Goal: Information Seeking & Learning: Learn about a topic

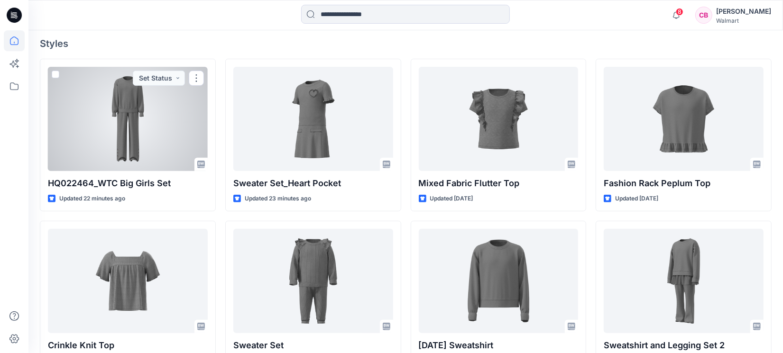
scroll to position [177, 0]
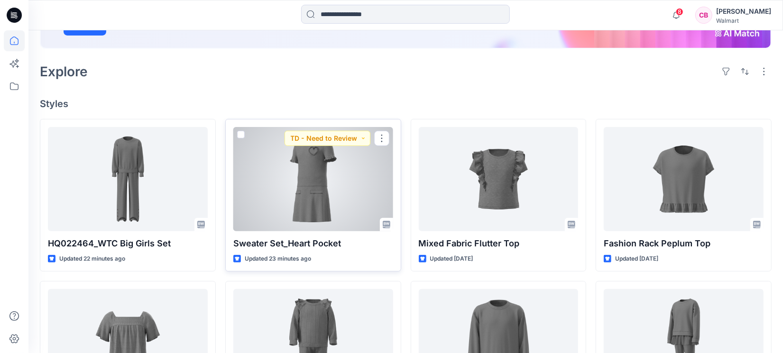
click at [370, 192] on div at bounding box center [313, 179] width 160 height 104
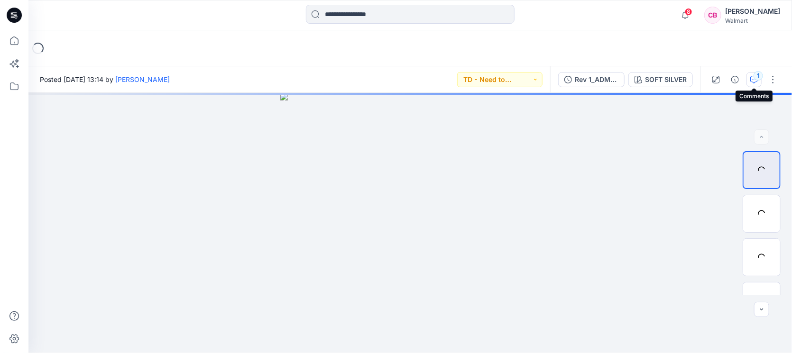
click at [753, 82] on icon "button" at bounding box center [754, 80] width 8 height 8
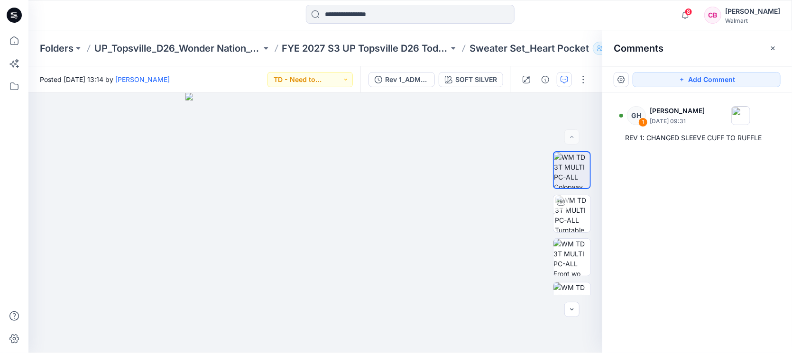
click at [777, 54] on button "button" at bounding box center [773, 48] width 15 height 15
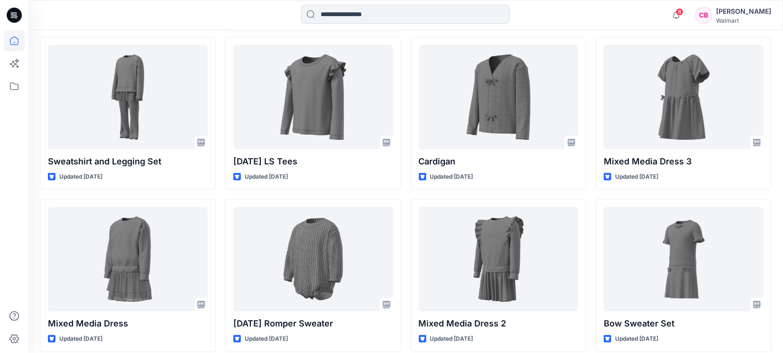
scroll to position [702, 0]
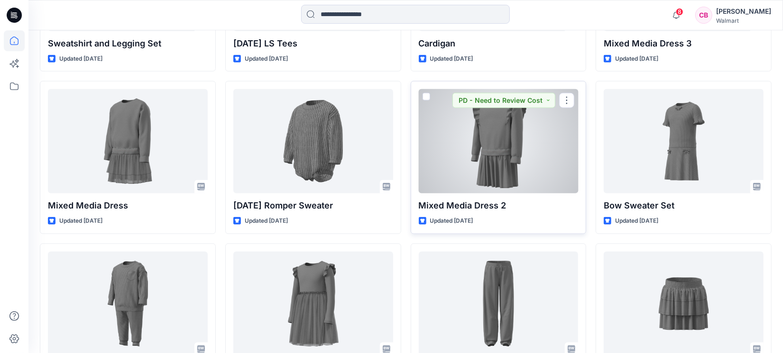
click at [498, 163] on div at bounding box center [499, 141] width 160 height 104
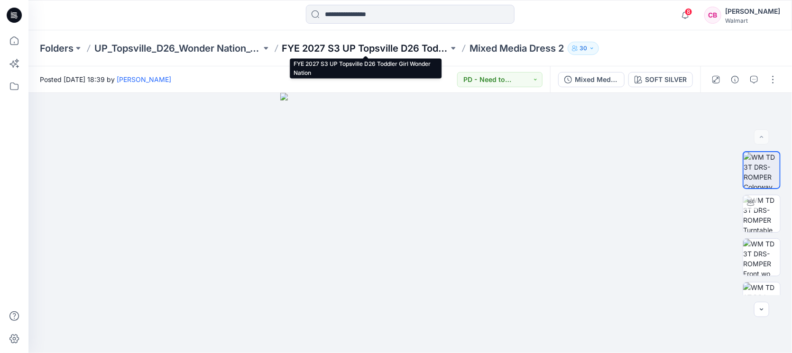
click at [379, 50] on p "FYE 2027 S3 UP Topsville D26 Toddler Girl Wonder Nation" at bounding box center [365, 48] width 167 height 13
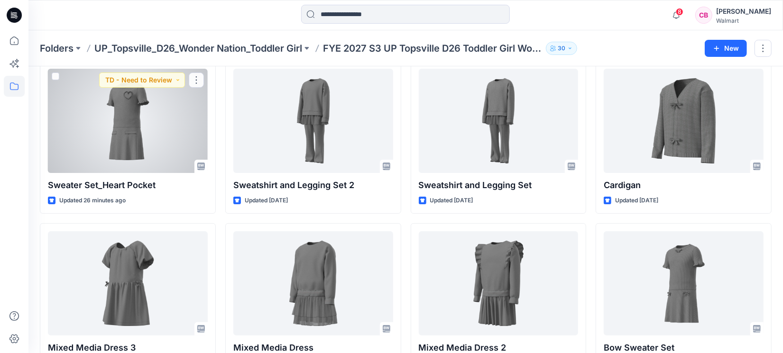
scroll to position [79, 0]
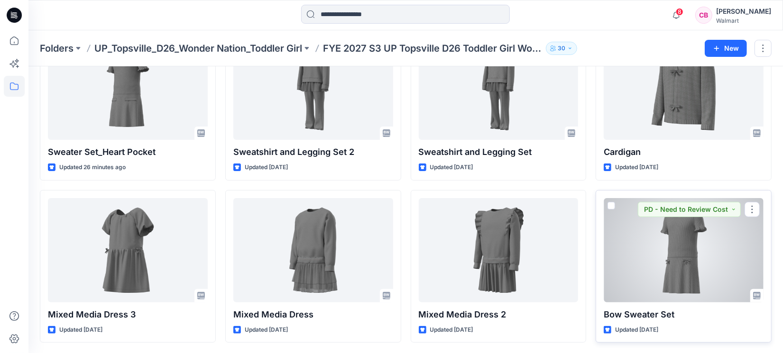
click at [650, 268] on div at bounding box center [684, 250] width 160 height 104
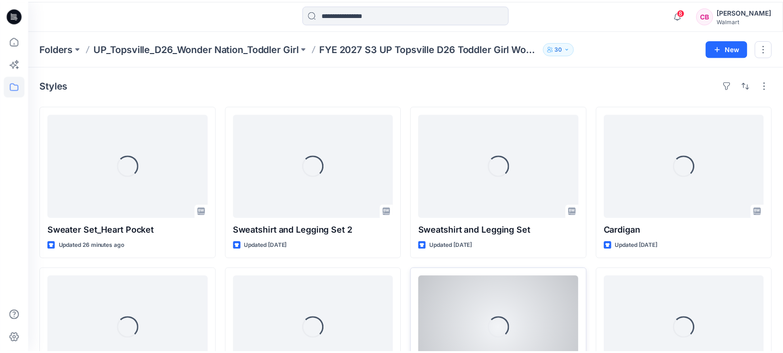
scroll to position [79, 0]
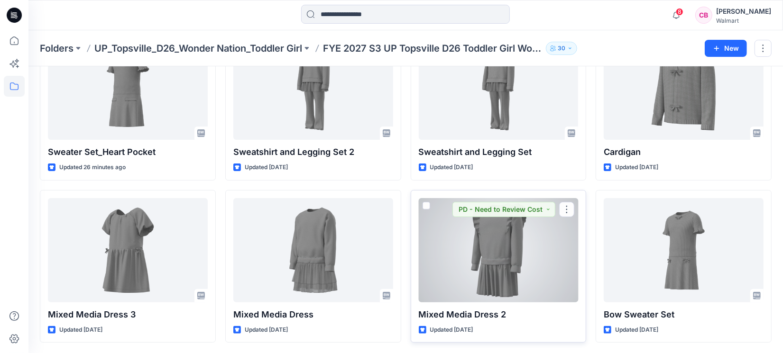
click at [470, 248] on div at bounding box center [499, 250] width 160 height 104
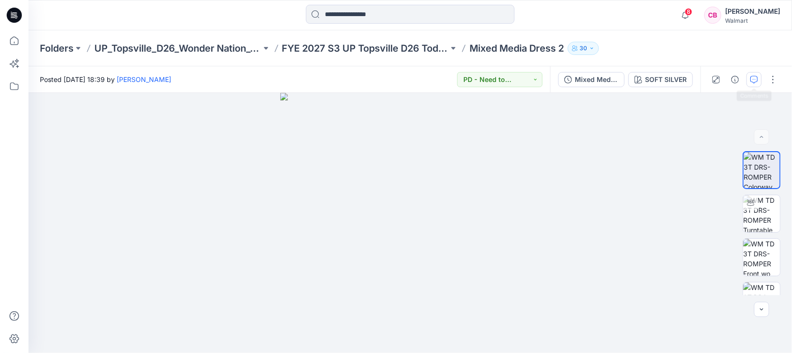
click at [751, 76] on icon "button" at bounding box center [754, 80] width 8 height 8
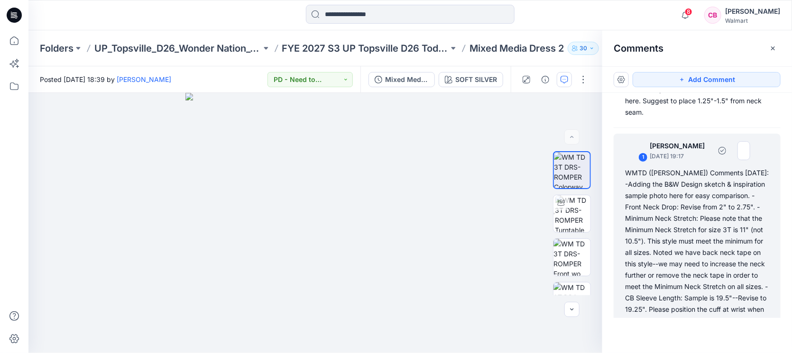
scroll to position [168, 0]
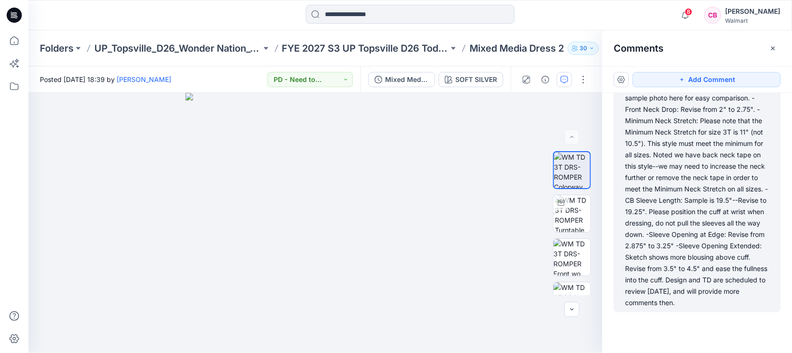
click at [692, 221] on div "WMTD (Kristin) Comments 9.25.25: -Adding the B&W Design sketch & inspiration sa…" at bounding box center [697, 189] width 144 height 239
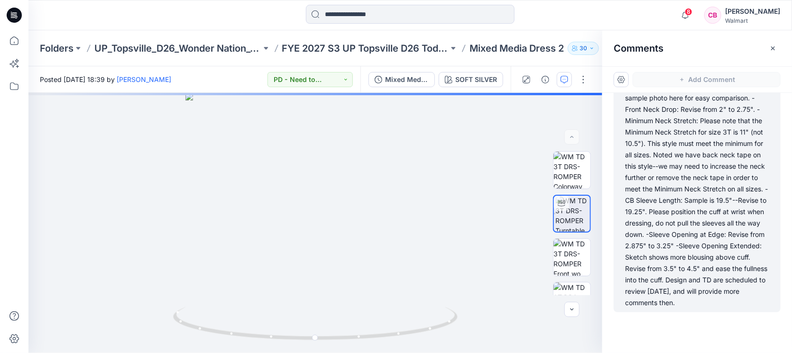
scroll to position [163, 0]
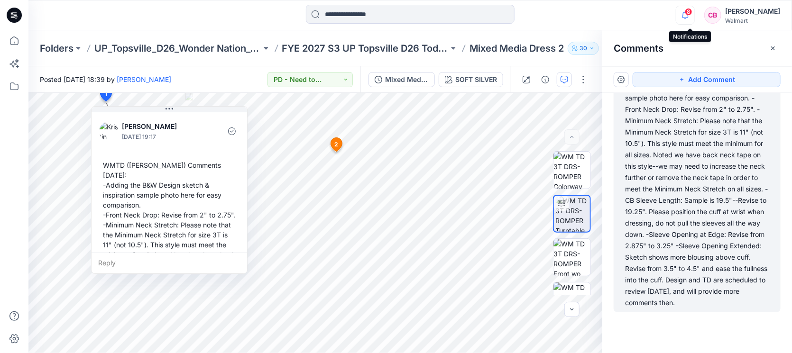
click at [688, 18] on icon "button" at bounding box center [685, 15] width 18 height 19
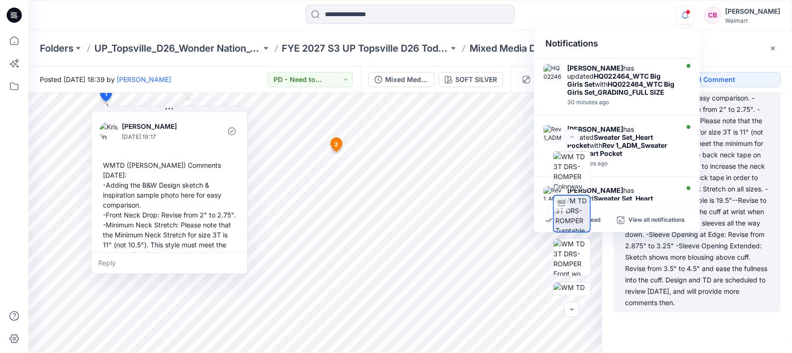
click at [691, 14] on icon "button" at bounding box center [685, 15] width 18 height 19
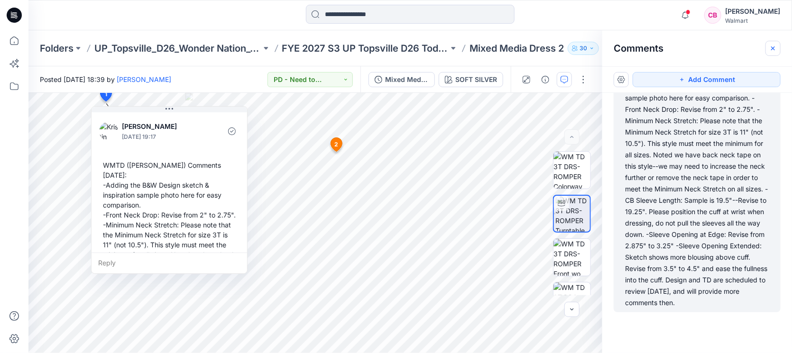
click at [771, 48] on icon "button" at bounding box center [773, 49] width 8 height 8
